Goal: Navigation & Orientation: Go to known website

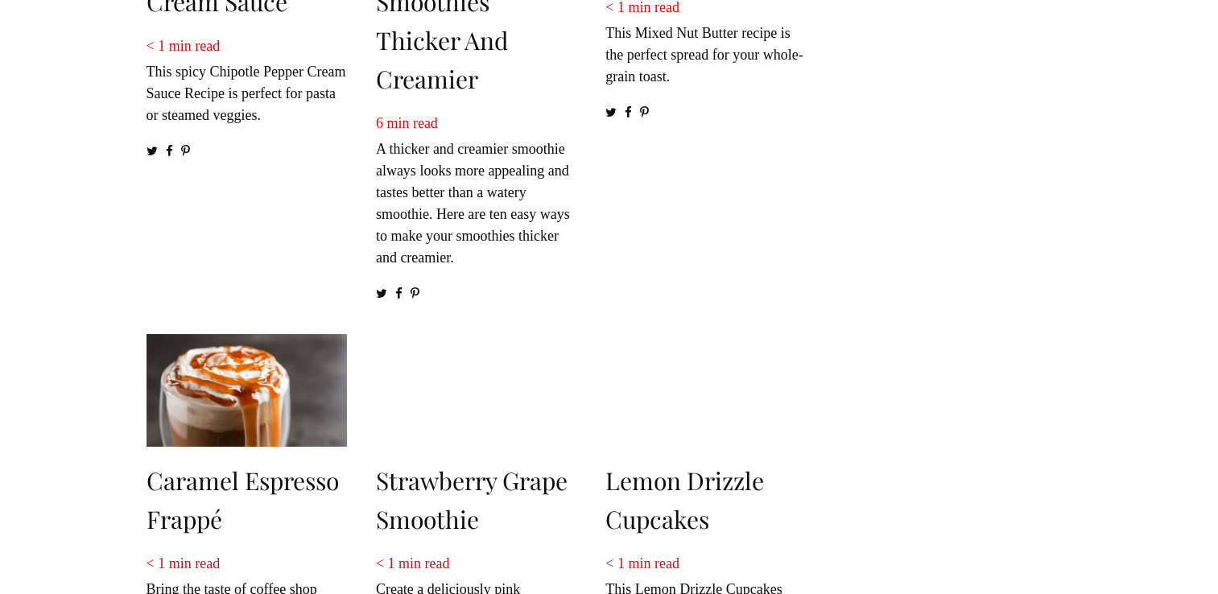
scroll to position [1369, 0]
